Goal: Task Accomplishment & Management: Use online tool/utility

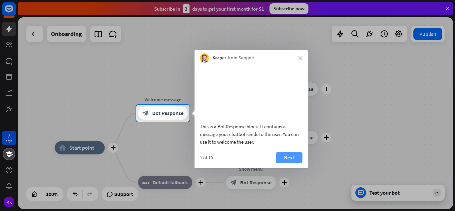
click at [289, 163] on button "Next" at bounding box center [289, 157] width 27 height 11
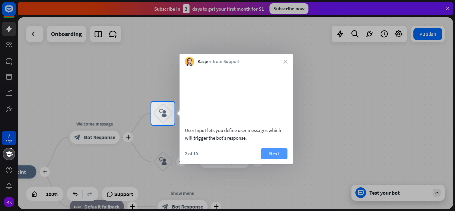
click at [281, 158] on button "Next" at bounding box center [274, 153] width 27 height 11
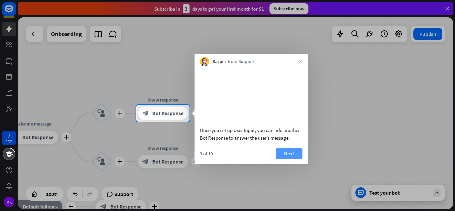
click at [283, 158] on button "Next" at bounding box center [289, 153] width 27 height 11
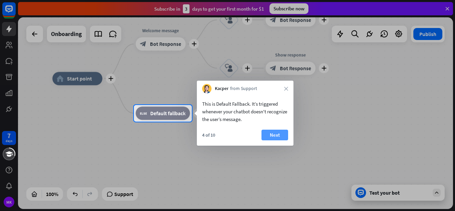
click at [280, 130] on button "Next" at bounding box center [274, 134] width 27 height 11
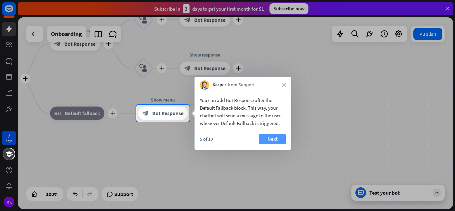
click at [278, 137] on button "Next" at bounding box center [272, 138] width 27 height 11
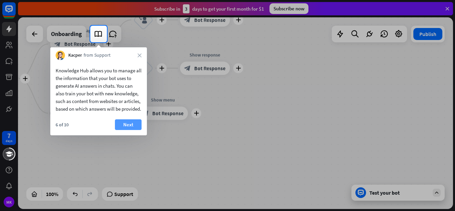
click at [122, 128] on button "Next" at bounding box center [128, 124] width 27 height 11
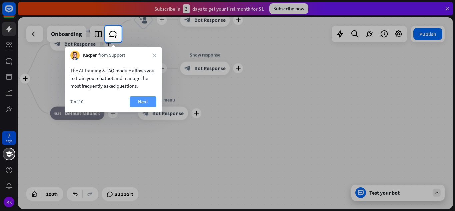
click at [141, 99] on button "Next" at bounding box center [142, 101] width 27 height 11
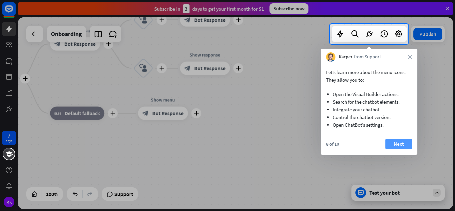
click at [400, 141] on button "Next" at bounding box center [398, 143] width 27 height 11
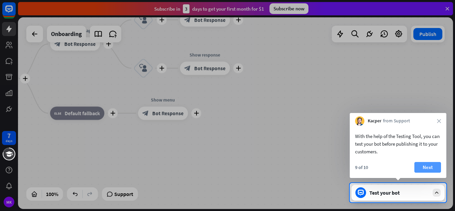
click at [421, 165] on button "Next" at bounding box center [427, 167] width 27 height 11
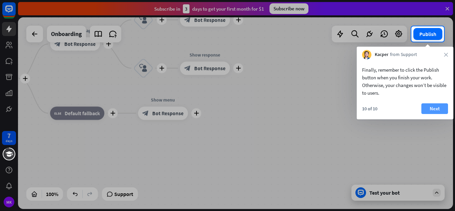
click at [437, 108] on button "Next" at bounding box center [434, 108] width 27 height 11
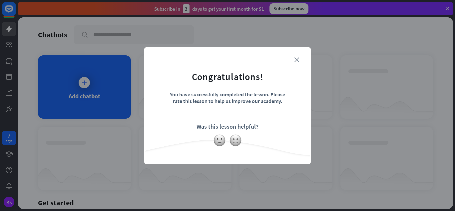
click at [295, 61] on icon "close" at bounding box center [296, 59] width 5 height 5
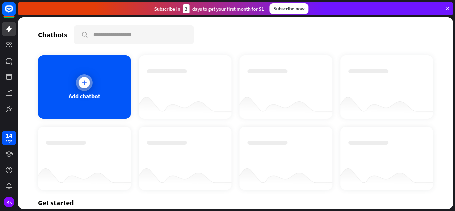
click at [89, 86] on div at bounding box center [84, 82] width 17 height 17
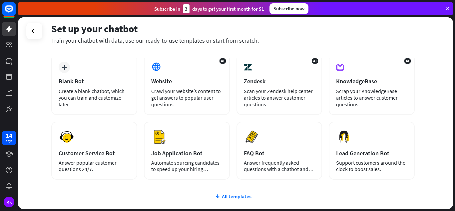
scroll to position [67, 0]
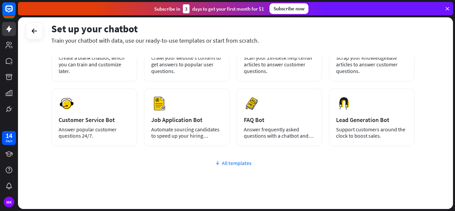
click at [235, 162] on div "All templates" at bounding box center [232, 162] width 363 height 7
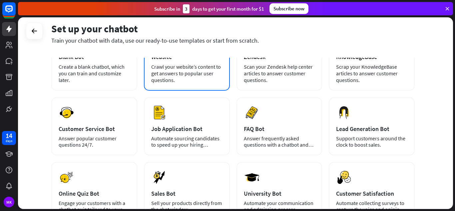
scroll to position [0, 0]
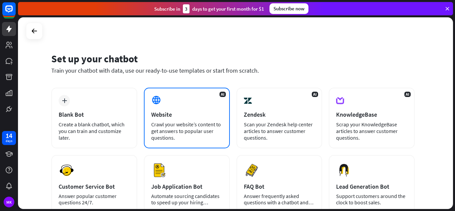
click at [211, 128] on div "Crawl your website’s content to get answers to popular user questions." at bounding box center [186, 131] width 71 height 20
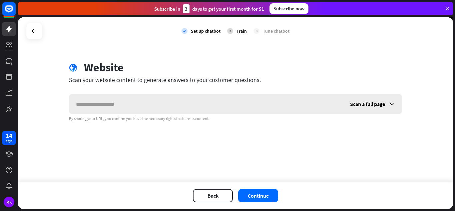
click at [391, 99] on div "Scan a full page" at bounding box center [372, 104] width 58 height 20
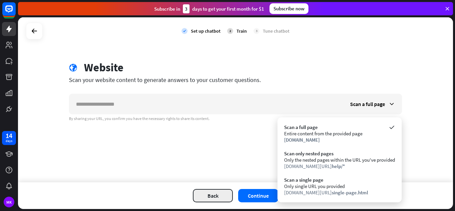
click at [202, 197] on button "Back" at bounding box center [213, 195] width 40 height 13
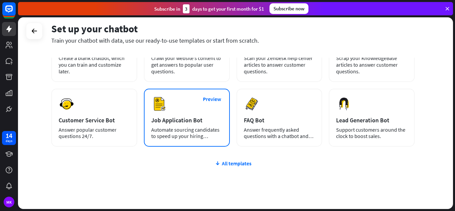
scroll to position [67, 0]
click at [189, 124] on div "Preview Job Application Bot Automate sourcing candidates to speed up your hirin…" at bounding box center [187, 117] width 86 height 58
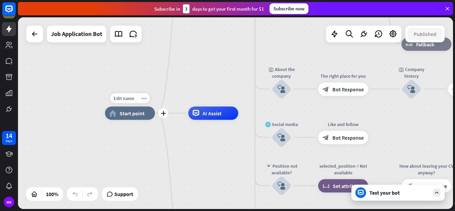
click at [134, 117] on div "home_2 Start point" at bounding box center [130, 113] width 50 height 13
click at [164, 115] on icon "plus" at bounding box center [163, 113] width 5 height 5
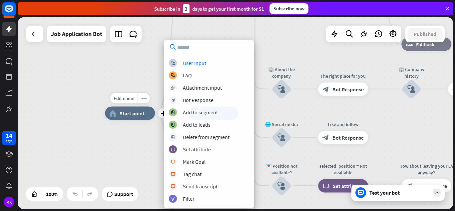
click at [148, 120] on div "Edit name more_horiz plus home_2 Start point" at bounding box center [130, 113] width 50 height 13
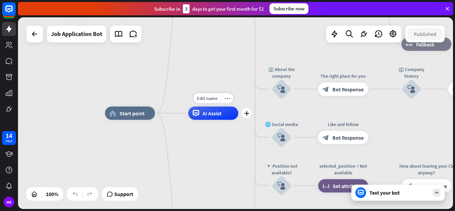
click at [207, 113] on span "AI Assist" at bounding box center [211, 113] width 19 height 7
click at [246, 112] on icon "plus" at bounding box center [246, 113] width 5 height 5
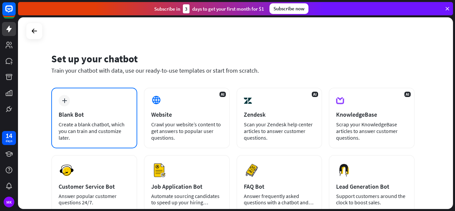
scroll to position [33, 0]
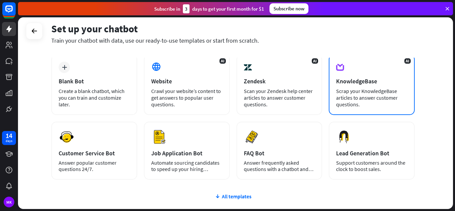
click at [331, 75] on div "AI KnowledgeBase Scrap your KnowledgeBase articles to answer customer questions." at bounding box center [372, 84] width 86 height 61
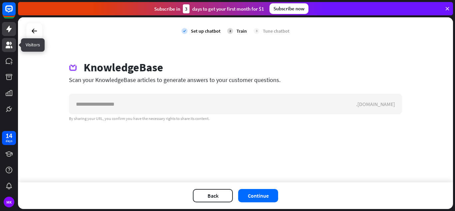
click at [12, 46] on icon at bounding box center [9, 45] width 8 height 8
